Goal: Ask a question

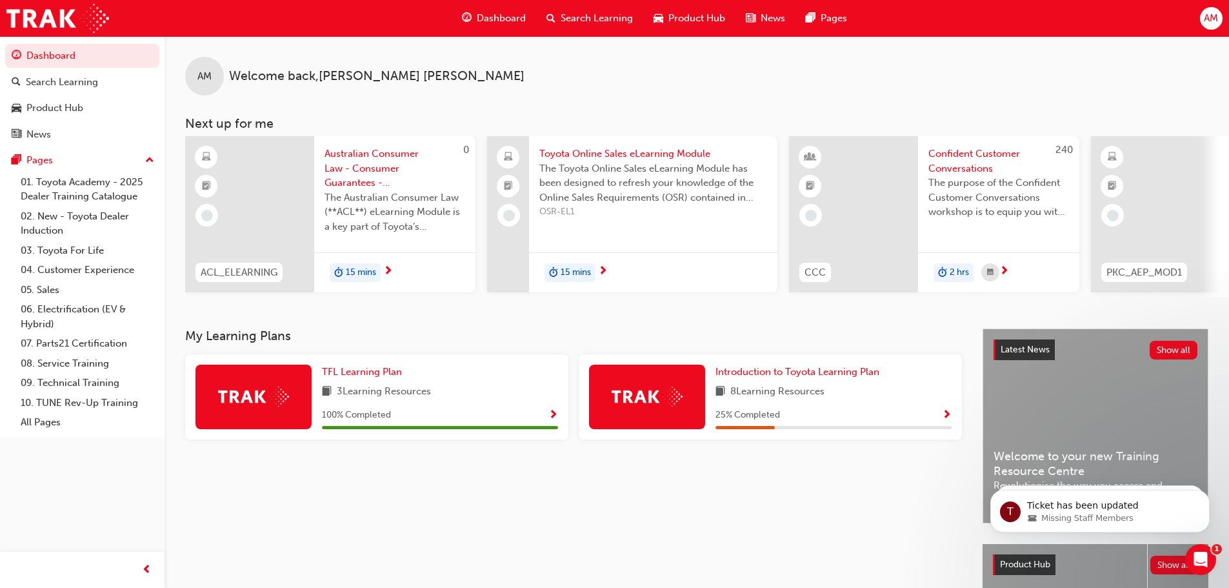
click at [943, 323] on div "AM Welcome back , [PERSON_NAME] Next up for me 0 ACL_ELEARNING Australian Consu…" at bounding box center [697, 182] width 1065 height 292
click at [1203, 558] on icon "Open Intercom Messenger" at bounding box center [1199, 557] width 21 height 21
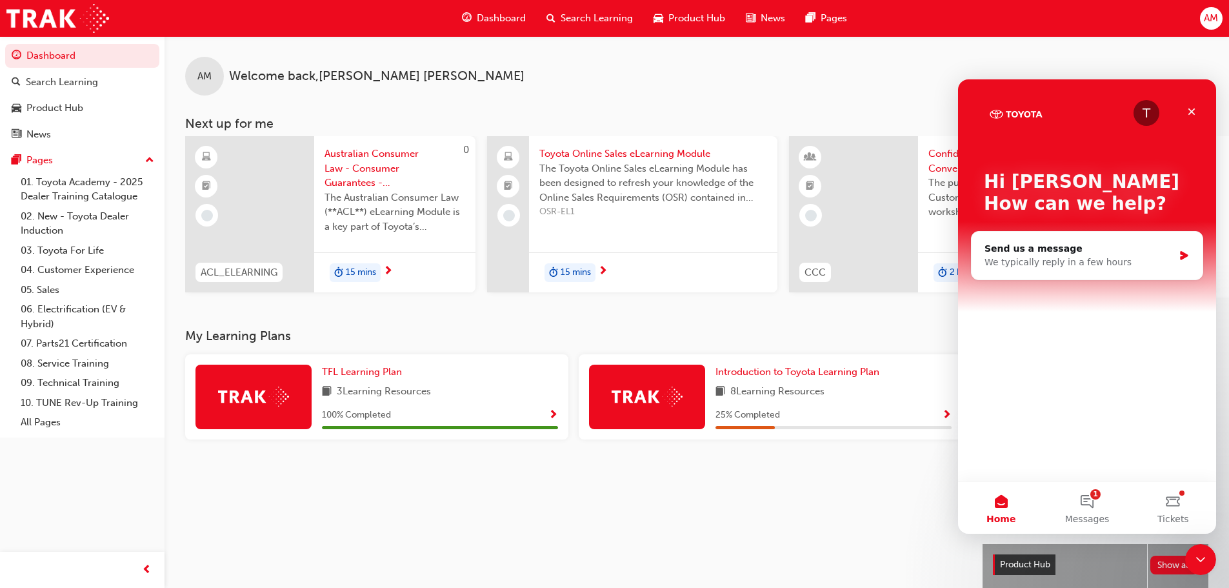
click at [1151, 379] on div "T Hi [PERSON_NAME] 👋 How can we help? Send us a message We typically reply in a…" at bounding box center [1087, 280] width 258 height 402
click at [1093, 499] on button "1 Messages" at bounding box center [1087, 508] width 86 height 52
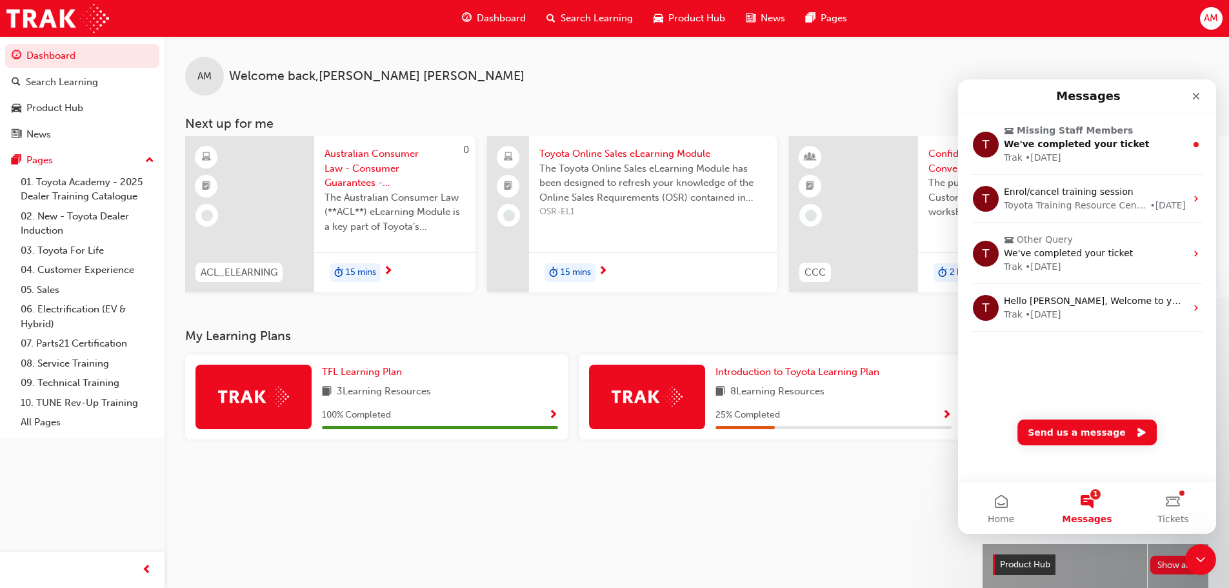
click at [1086, 363] on div "T Missing Staff Members We've completed your ticket Trak • [DATE] T Enrol/cance…" at bounding box center [1087, 249] width 258 height 270
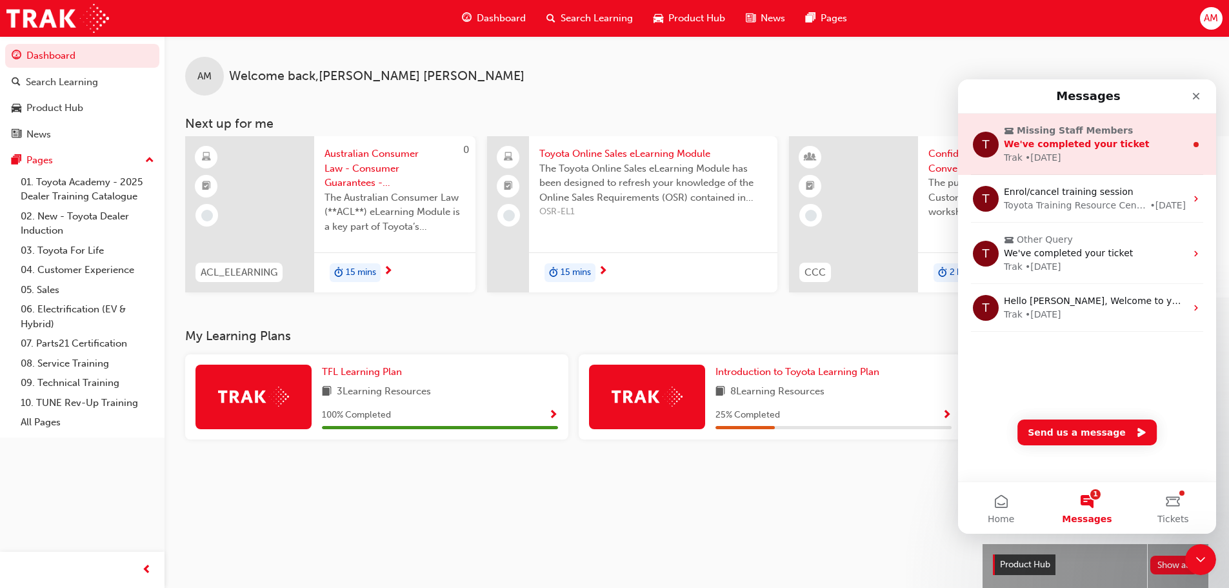
click at [1090, 134] on span "Missing Staff Members" at bounding box center [1075, 131] width 116 height 14
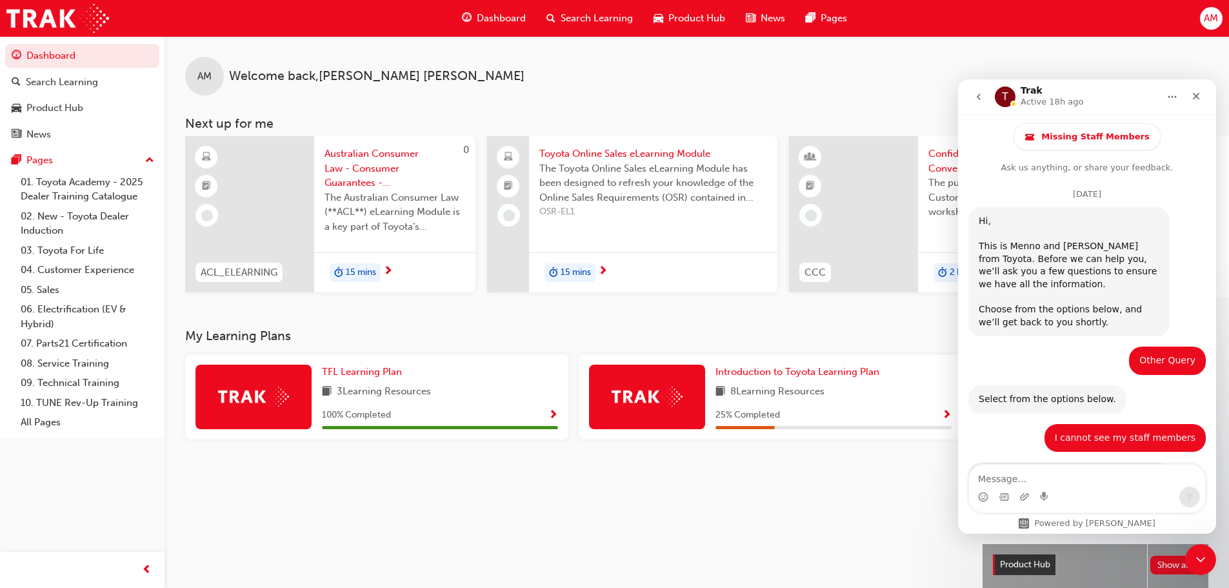
scroll to position [60, 0]
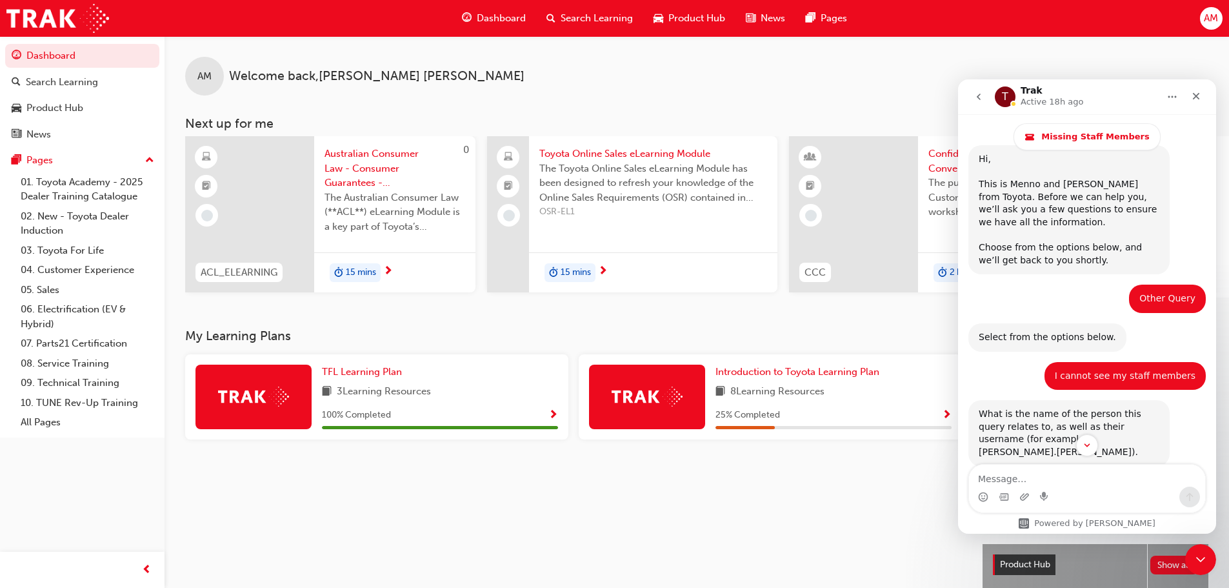
click at [977, 97] on icon "go back" at bounding box center [979, 97] width 4 height 6
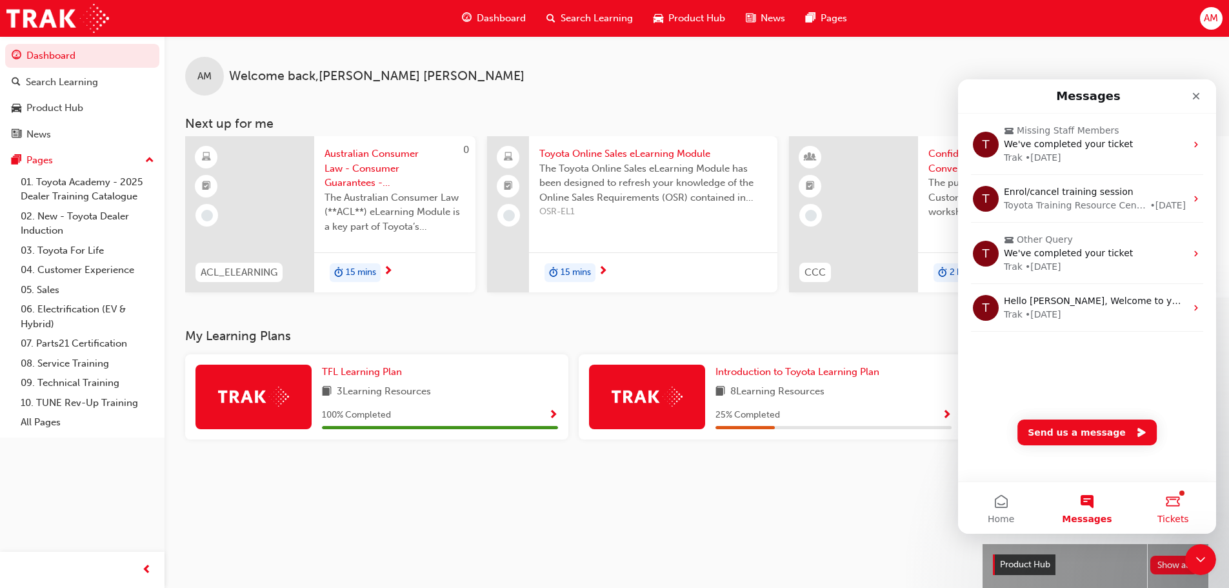
click at [1180, 501] on button "Tickets" at bounding box center [1174, 508] width 86 height 52
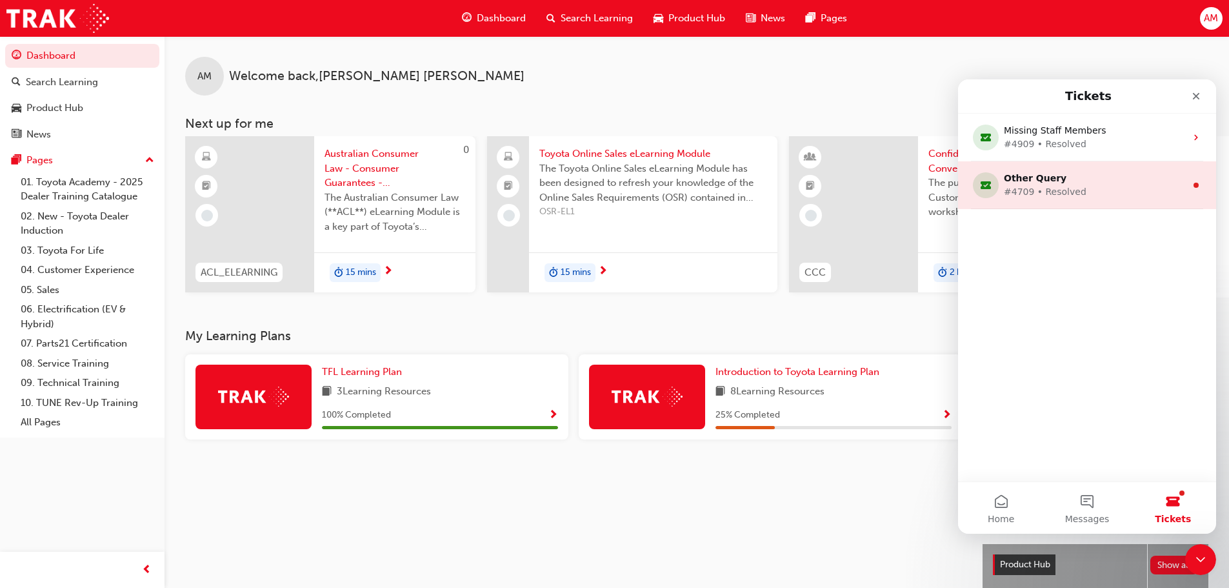
click at [1185, 177] on div "Other Query #4709 • Resolved" at bounding box center [1095, 185] width 182 height 27
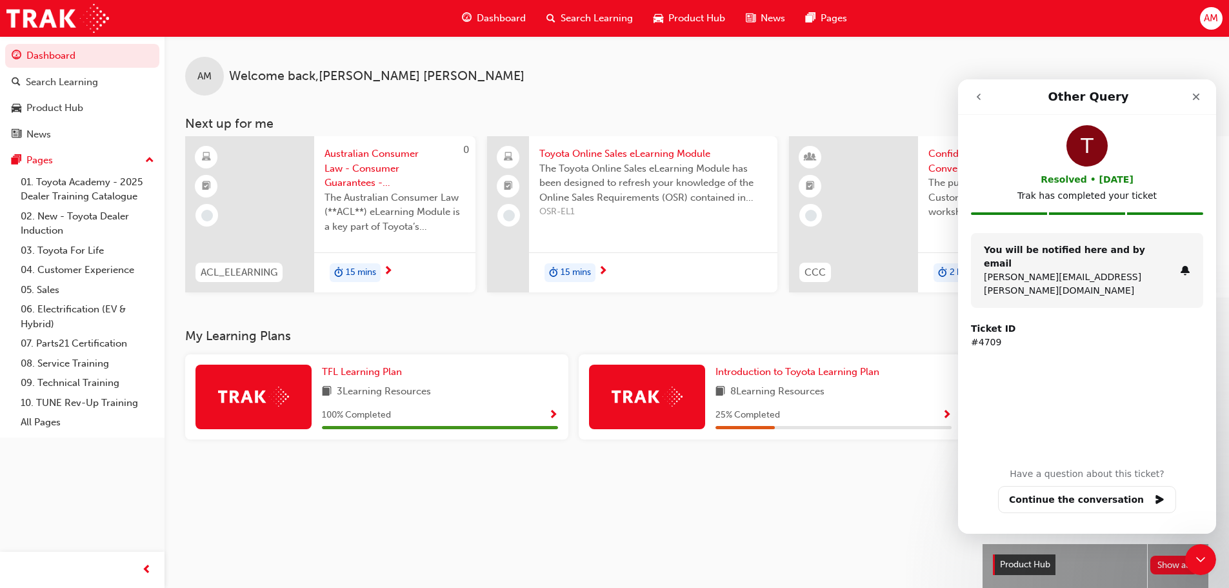
click at [975, 96] on icon "go back" at bounding box center [979, 97] width 10 height 10
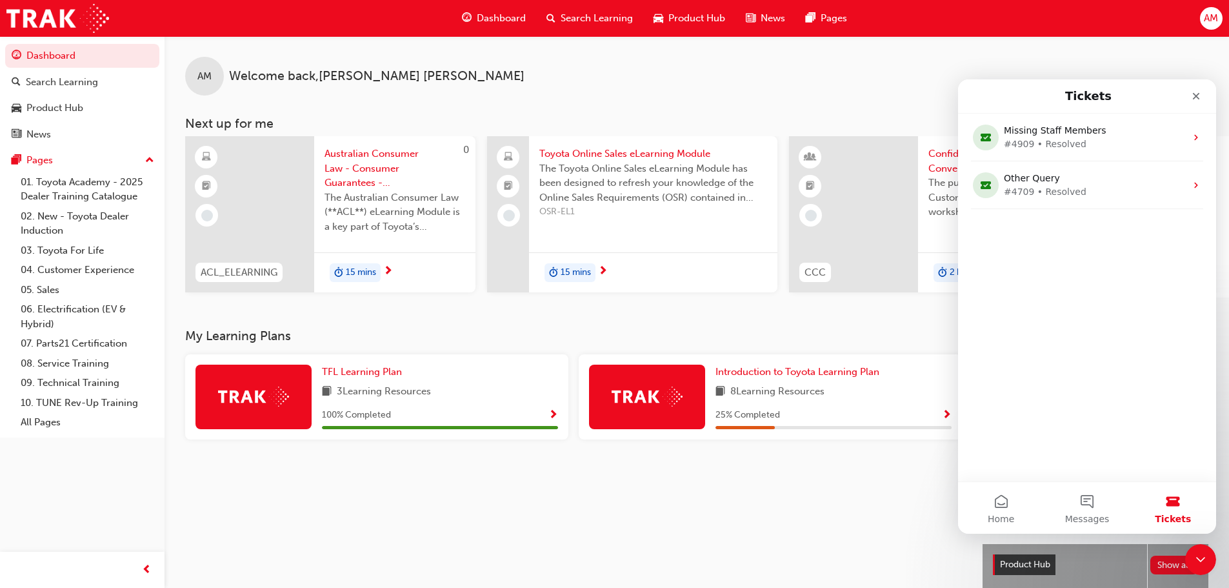
click at [1070, 408] on div "Missing Staff Members #4909 • Resolved Other Query #4709 • Resolved" at bounding box center [1087, 298] width 258 height 368
click at [1012, 504] on button "Home" at bounding box center [1001, 508] width 86 height 52
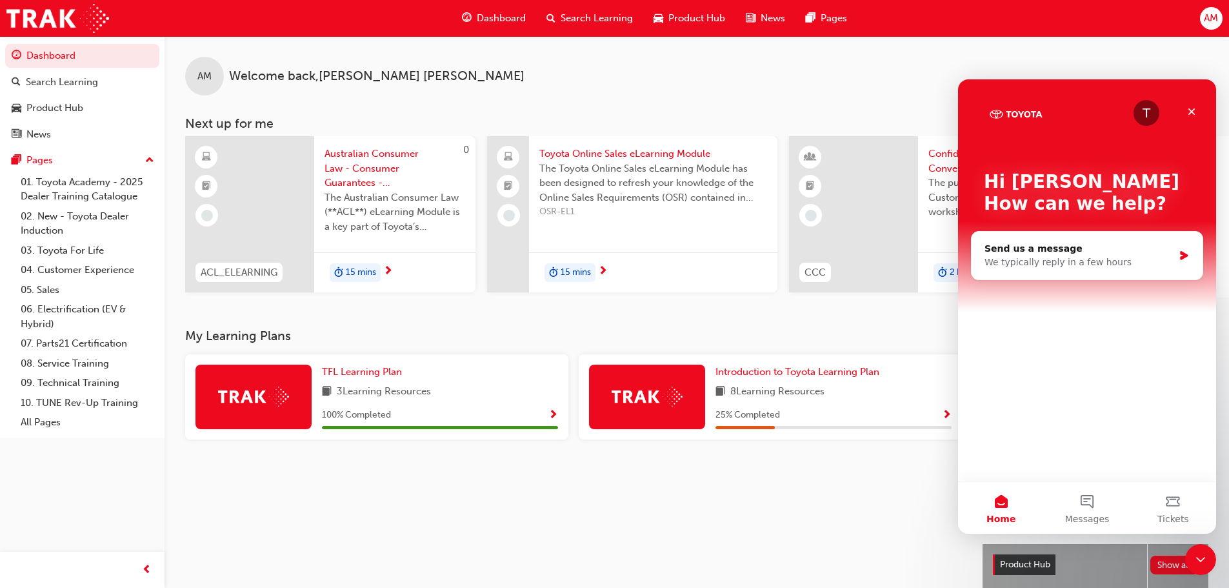
click at [1071, 407] on div "T Hi [PERSON_NAME] 👋 How can we help? Send us a message We typically reply in a…" at bounding box center [1087, 280] width 258 height 402
click at [553, 94] on div "AM Welcome back , [PERSON_NAME]" at bounding box center [697, 65] width 1065 height 59
click at [897, 510] on div "My Learning Plans TFL Learning Plan 3 Learning Resources 100 % Completed Introd…" at bounding box center [584, 528] width 798 height 400
click at [1120, 253] on div "Send us a message" at bounding box center [1079, 249] width 189 height 14
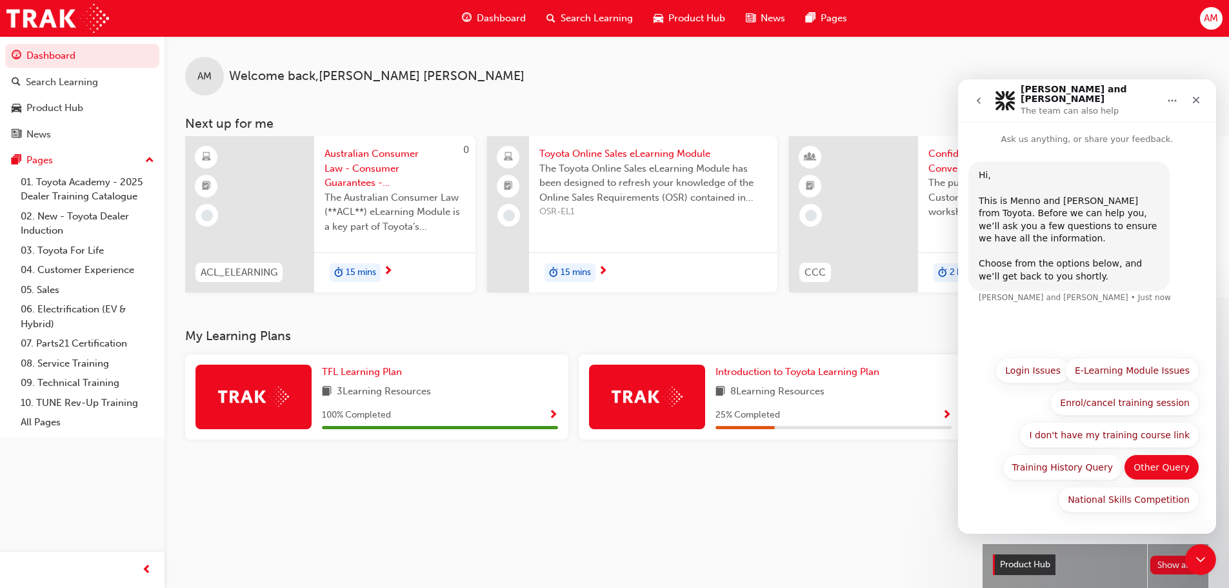
click at [1162, 463] on button "Other Query" at bounding box center [1161, 467] width 75 height 26
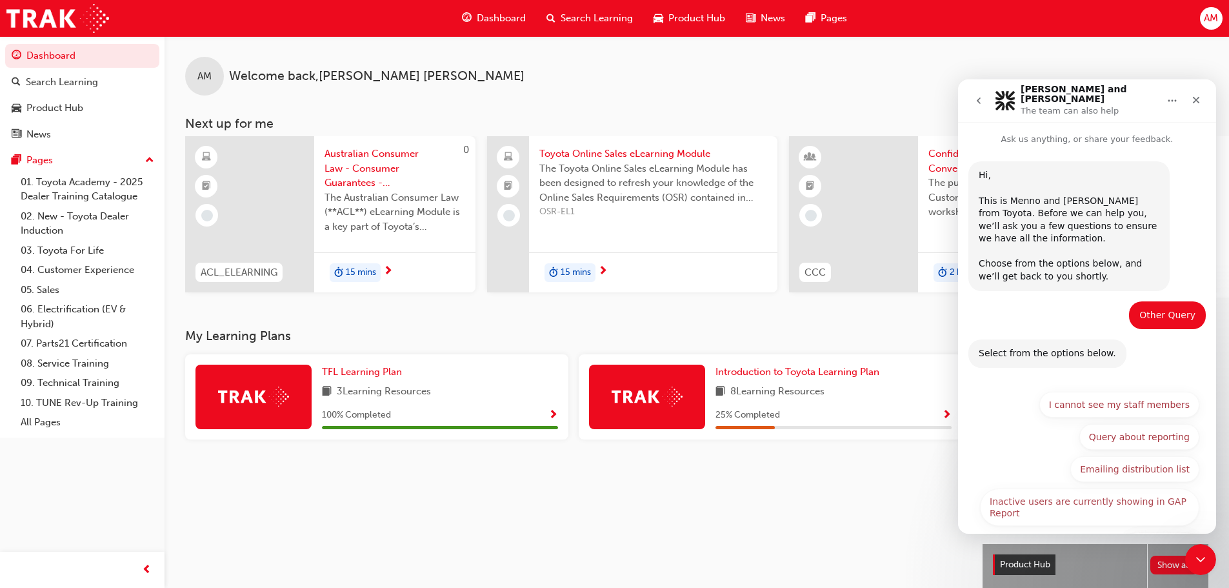
scroll to position [38, 0]
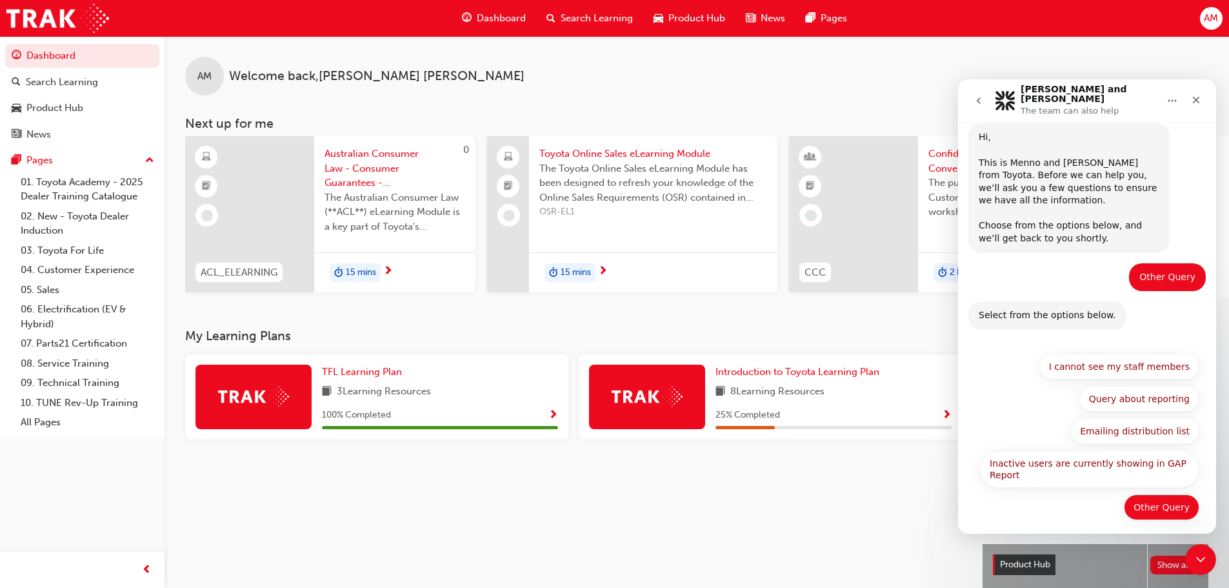
click at [1151, 501] on button "Other Query" at bounding box center [1161, 507] width 75 height 26
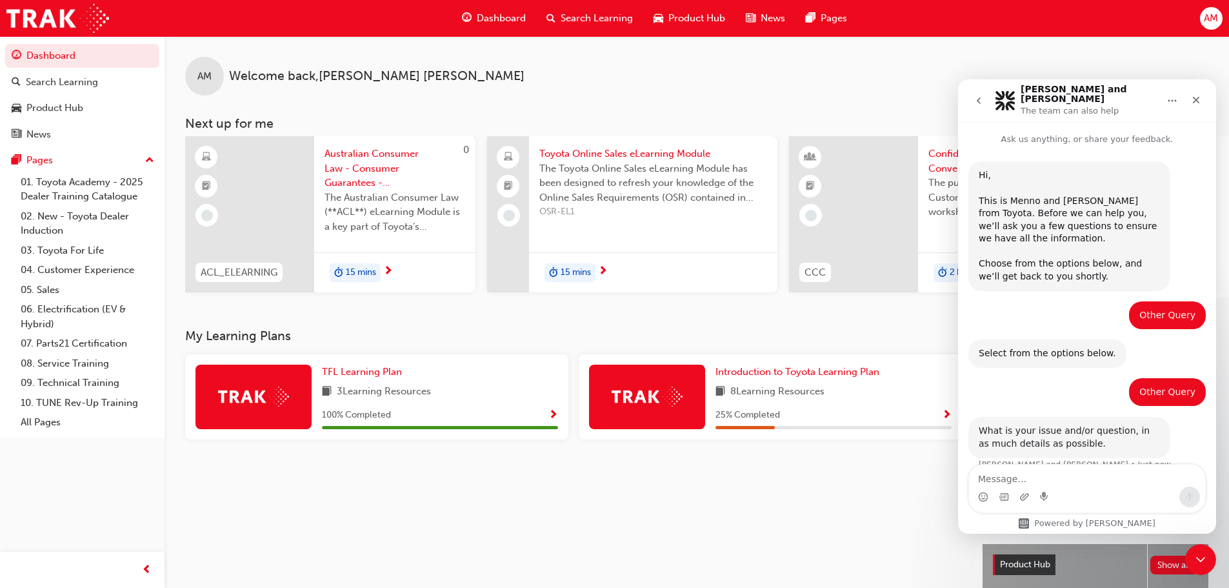
scroll to position [12, 0]
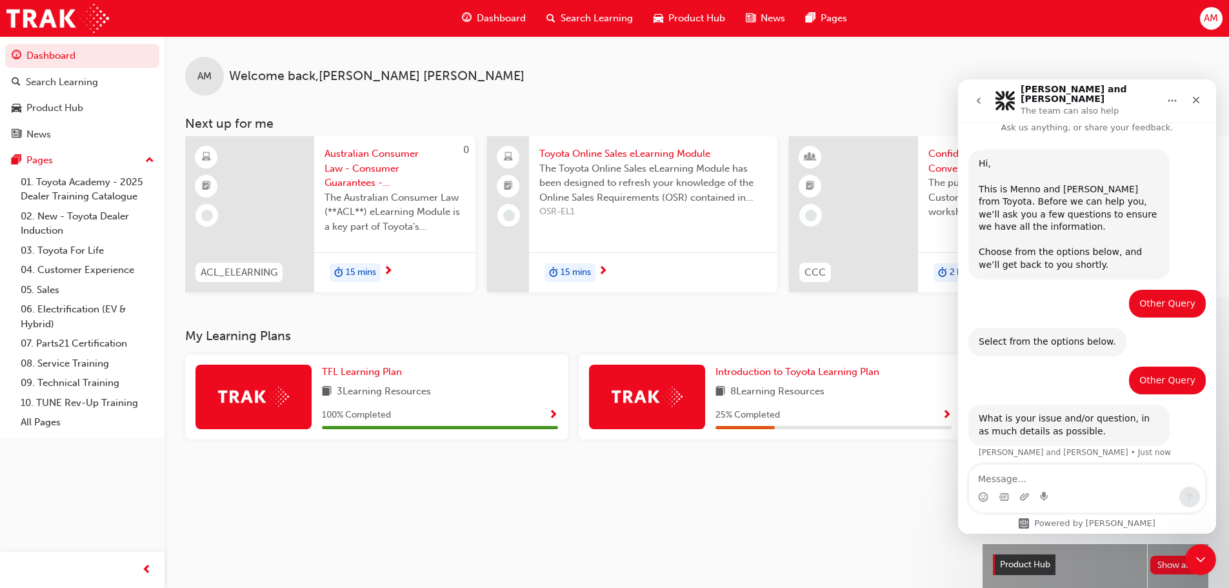
click at [1090, 442] on div "What is your issue and/or question, in as much details as possible. [PERSON_NAM…" at bounding box center [1087, 439] width 237 height 69
click at [1087, 473] on textarea "Message…" at bounding box center [1087, 476] width 236 height 22
click at [1071, 483] on textarea "Message…" at bounding box center [1087, 476] width 236 height 22
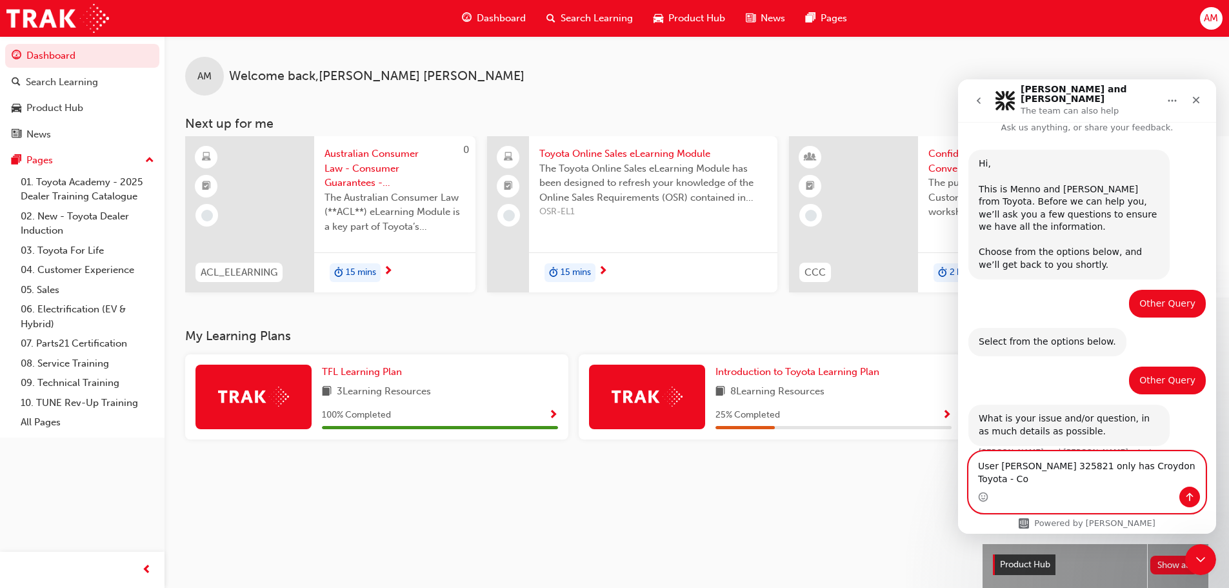
scroll to position [25, 0]
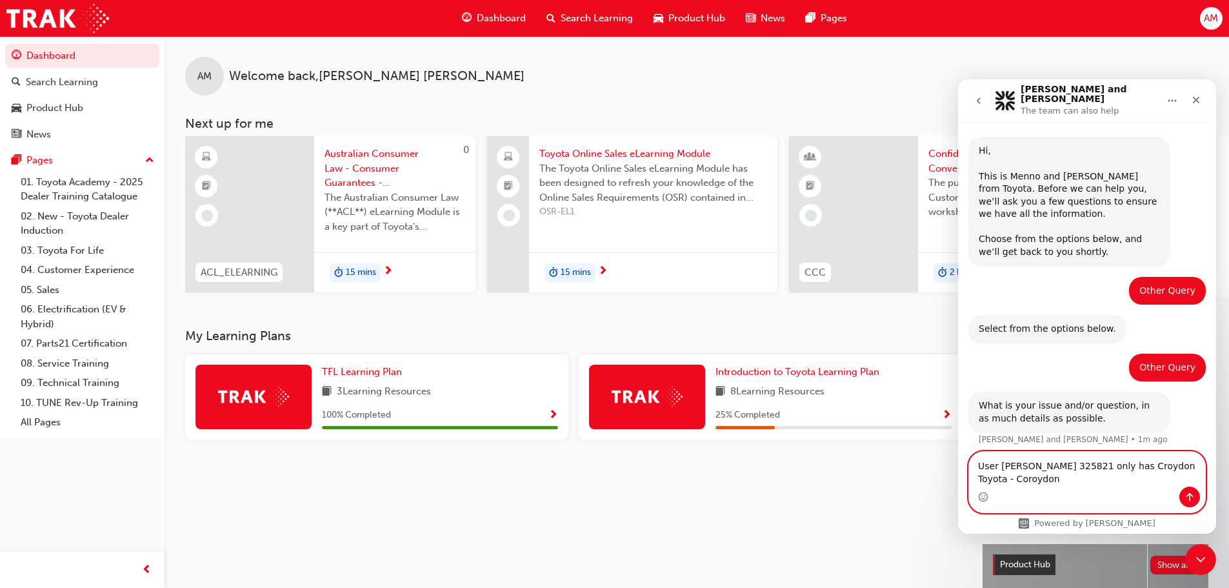
drag, startPoint x: 989, startPoint y: 481, endPoint x: 1005, endPoint y: 479, distance: 15.6
click at [989, 481] on textarea "User [PERSON_NAME] 325821 only has Croydon Toyota - Coroydon" at bounding box center [1087, 469] width 236 height 35
type textarea "User [PERSON_NAME] 325821 only has Croydon Toyota - Croydon"
click at [1189, 555] on div "Close Intercom Messenger" at bounding box center [1198, 557] width 31 height 31
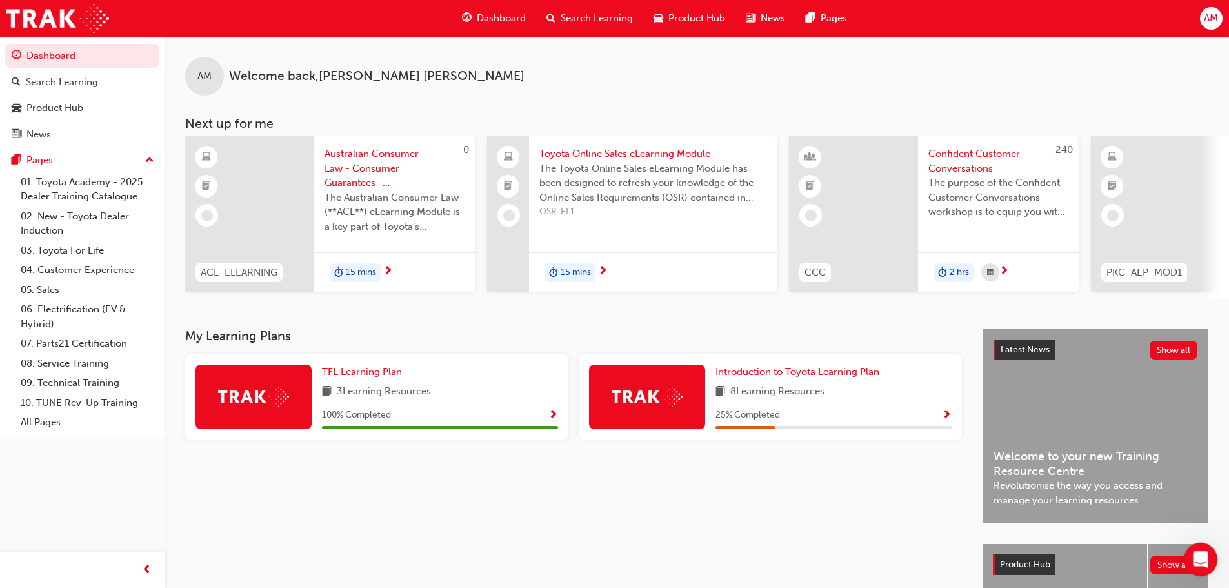
click at [1192, 554] on icon "Open Intercom Messenger" at bounding box center [1199, 557] width 21 height 21
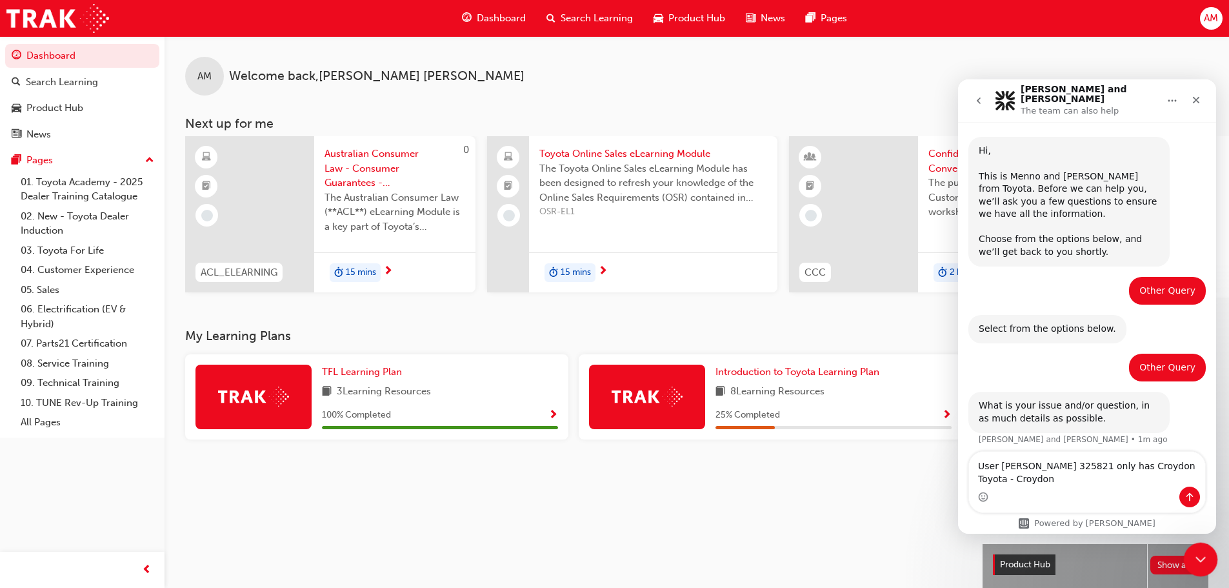
drag, startPoint x: 1198, startPoint y: 557, endPoint x: 2292, endPoint y: 1072, distance: 1209.5
click at [1197, 556] on icon "Close Intercom Messenger" at bounding box center [1198, 557] width 15 height 15
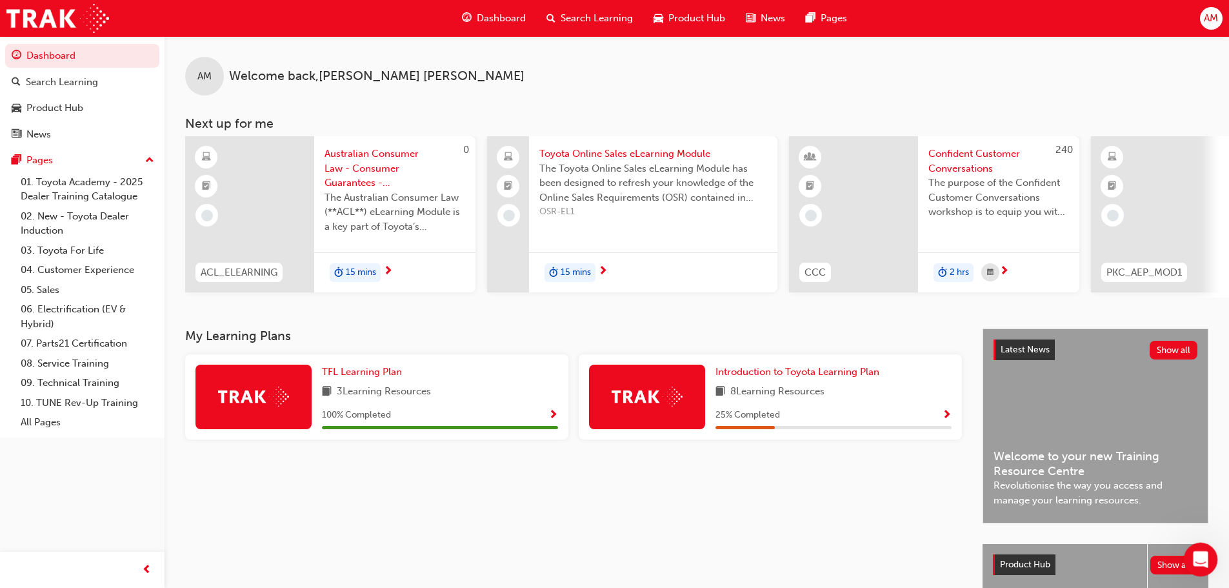
click at [1202, 563] on icon "Open Intercom Messenger" at bounding box center [1199, 557] width 21 height 21
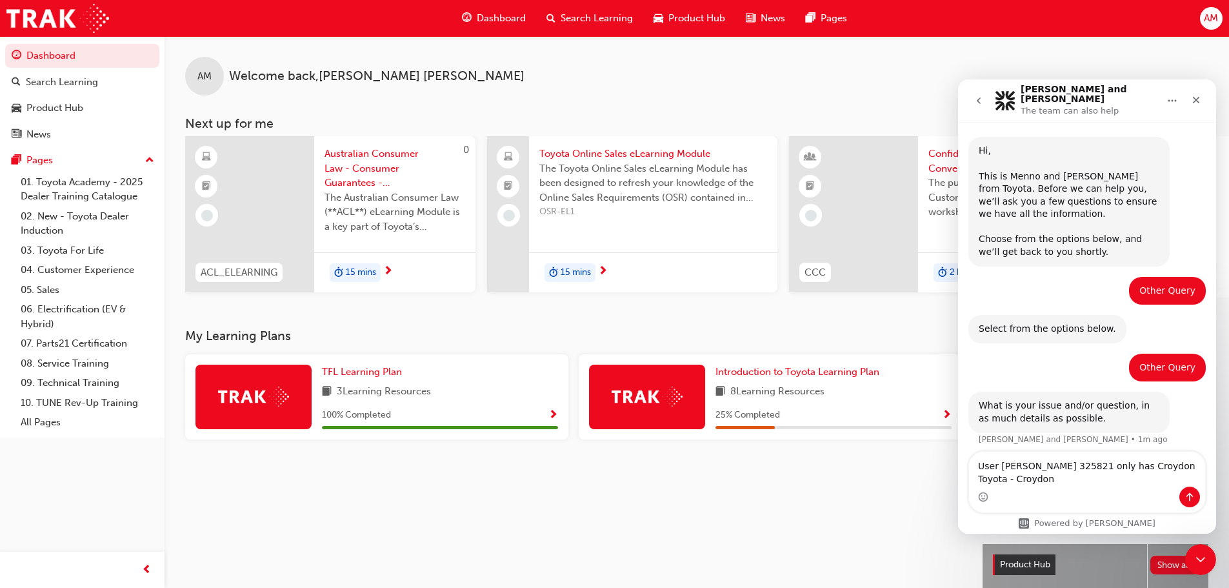
click at [1070, 477] on textarea "User [PERSON_NAME] 325821 only has Croydon Toyota - Croydon" at bounding box center [1087, 469] width 236 height 35
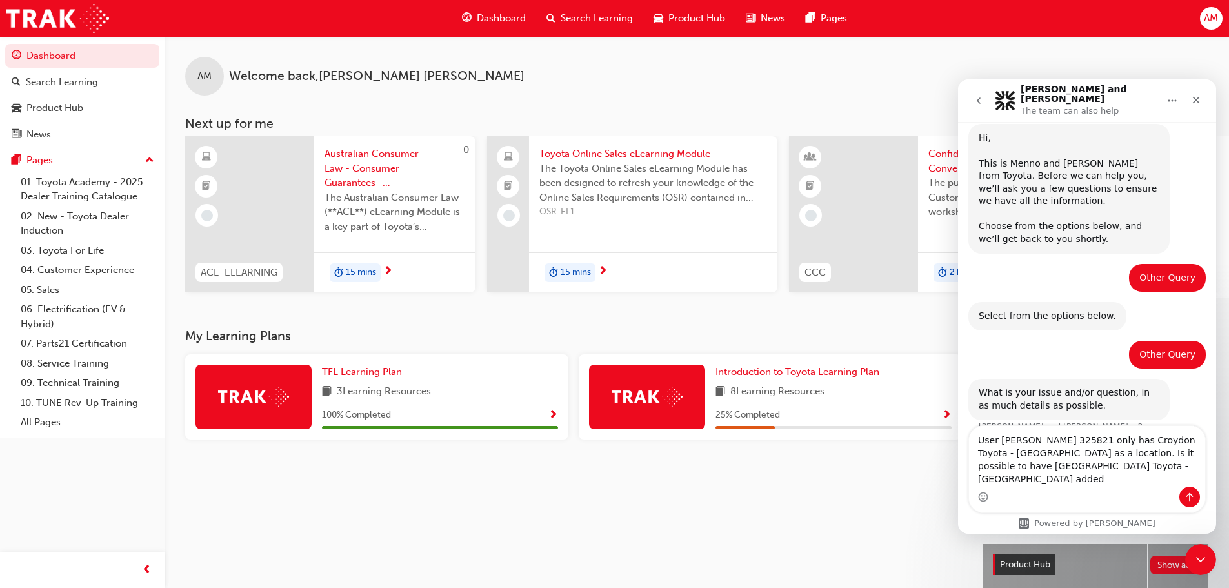
click at [1162, 466] on textarea "User [PERSON_NAME] 325821 only has Croydon Toyota - [GEOGRAPHIC_DATA] as a loca…" at bounding box center [1087, 456] width 236 height 61
click at [1107, 478] on textarea "User [PERSON_NAME] 325821 only has Croydon Toyota - [GEOGRAPHIC_DATA] as a loca…" at bounding box center [1087, 456] width 236 height 61
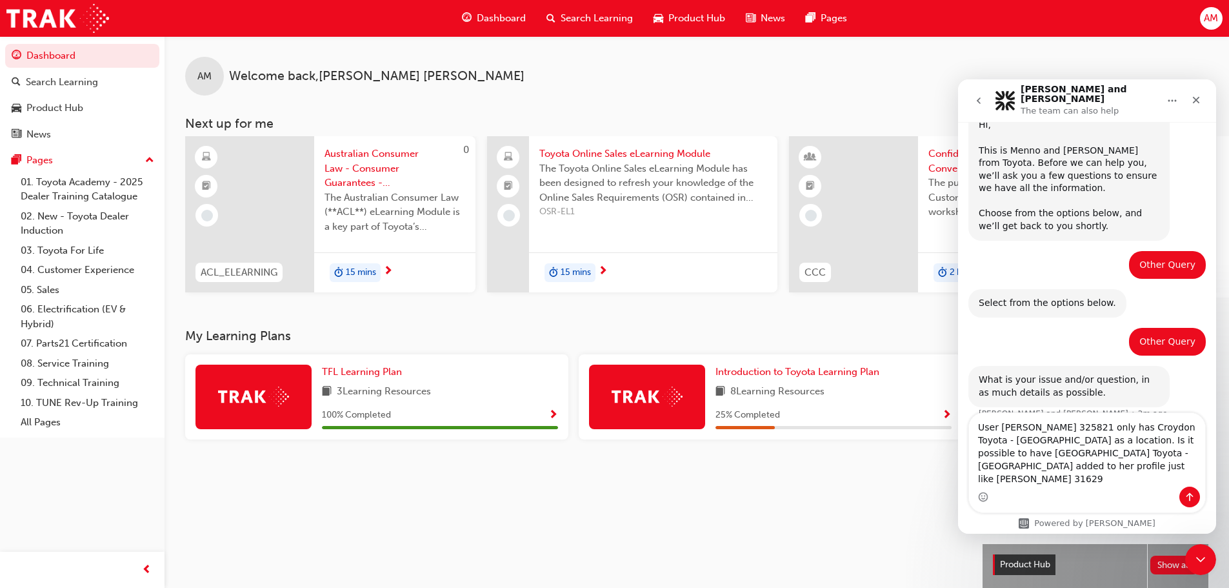
type textarea "User [PERSON_NAME] 325821 only has Croydon Toyota - [GEOGRAPHIC_DATA] as a loca…"
click at [1101, 451] on textarea "User [PERSON_NAME] 325821 only has Croydon Toyota - [GEOGRAPHIC_DATA] as a loca…" at bounding box center [1087, 450] width 236 height 74
click at [1070, 452] on textarea "User [PERSON_NAME] 325821 only has Croydon Toyota - [GEOGRAPHIC_DATA] as a loca…" at bounding box center [1087, 450] width 236 height 74
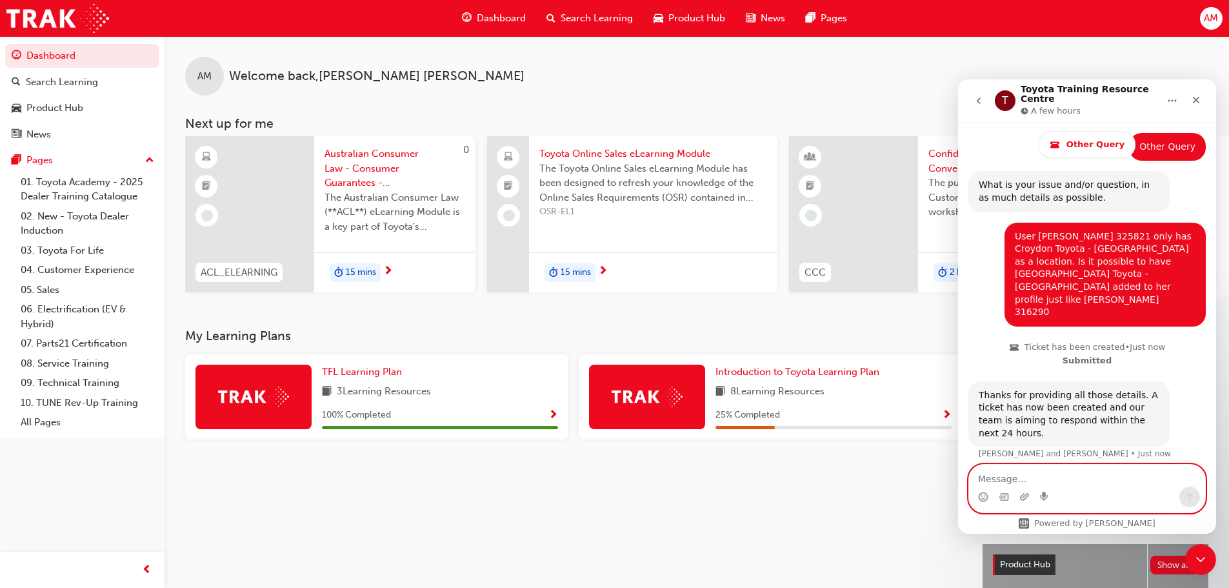
scroll to position [361, 0]
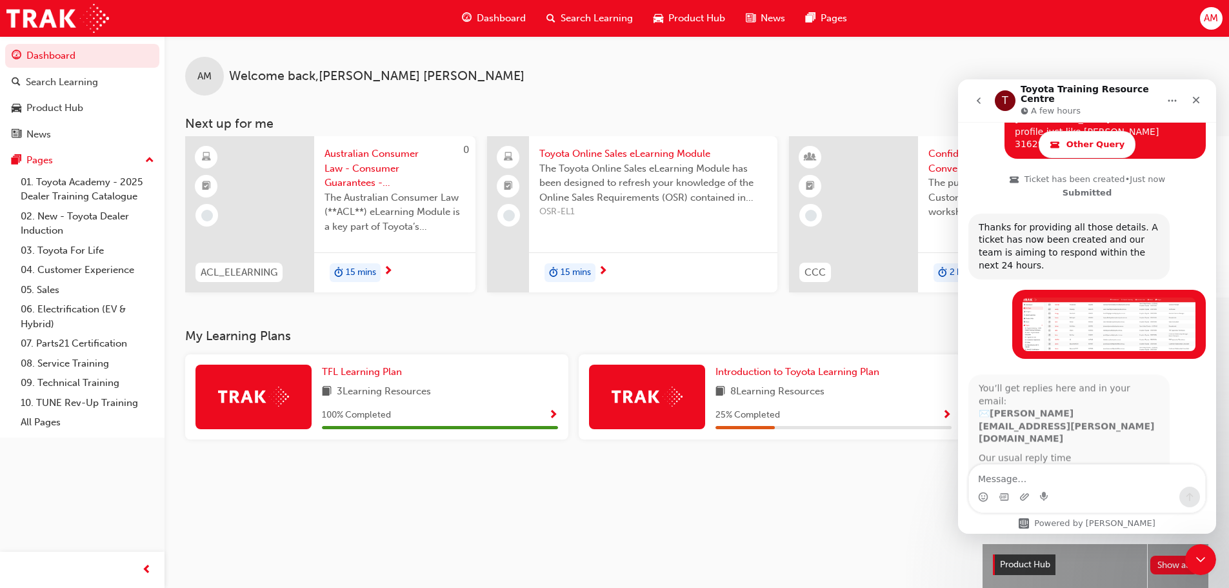
click at [978, 396] on div "You’ll get replies here and in your email: ✉️ [PERSON_NAME][EMAIL_ADDRESS][PERS…" at bounding box center [1069, 429] width 201 height 110
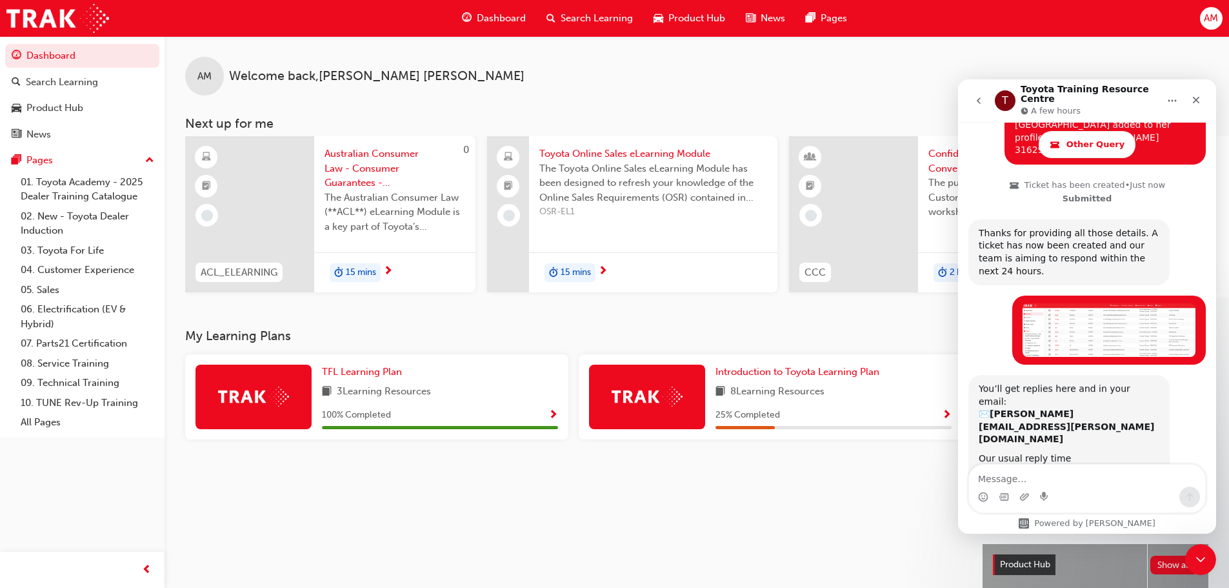
scroll to position [443, 0]
click at [1181, 375] on div "You’ll get replies here and in your email: ✉️ [PERSON_NAME][EMAIL_ADDRESS][PERS…" at bounding box center [1087, 444] width 237 height 139
click at [1000, 296] on div "[PERSON_NAME] • Just now" at bounding box center [1087, 335] width 237 height 79
click at [994, 512] on div "T Waiting for a teammate" at bounding box center [1087, 530] width 258 height 36
click at [1173, 403] on div "You’ll get replies here and in your email: ✉️ [PERSON_NAME][EMAIL_ADDRESS][PERS…" at bounding box center [1087, 444] width 237 height 139
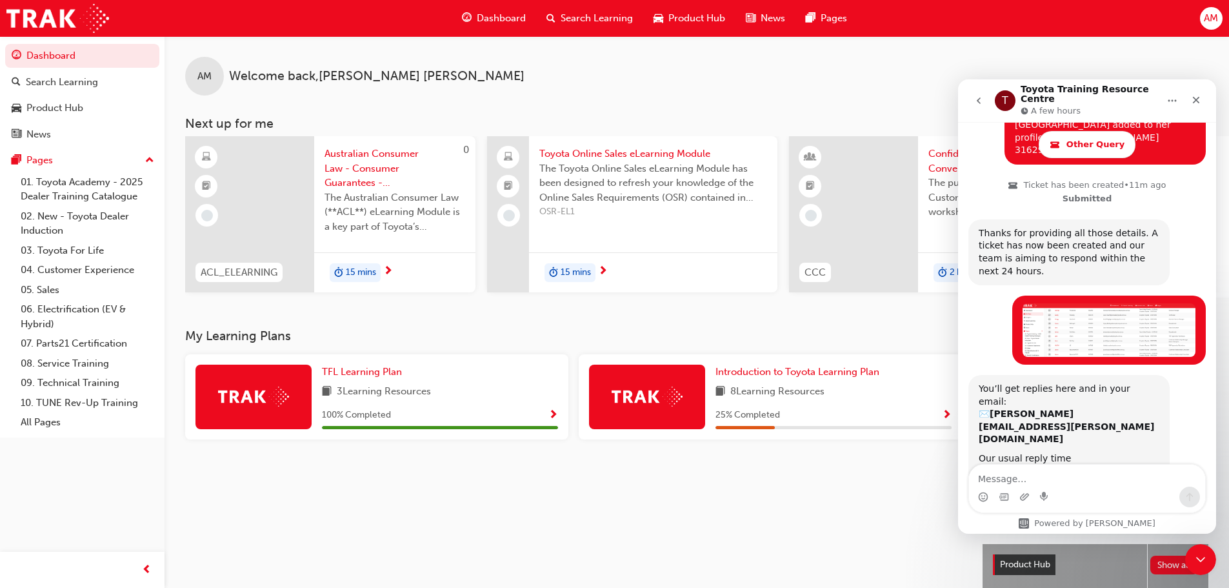
click at [1177, 397] on div "You’ll get replies here and in your email: ✉️ [PERSON_NAME][EMAIL_ADDRESS][PERS…" at bounding box center [1087, 444] width 237 height 139
click at [858, 483] on div "My Learning Plans TFL Learning Plan 3 Learning Resources 100 % Completed Introd…" at bounding box center [584, 528] width 798 height 400
